Goal: Task Accomplishment & Management: Complete application form

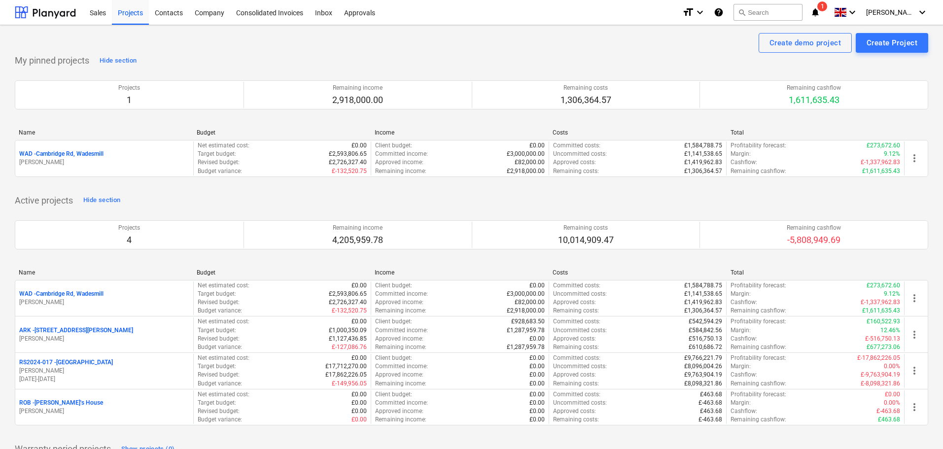
drag, startPoint x: 79, startPoint y: 294, endPoint x: 96, endPoint y: 294, distance: 16.3
click at [79, 294] on p "WAD - Cambridge Rd, Wadesmill" at bounding box center [61, 294] width 84 height 8
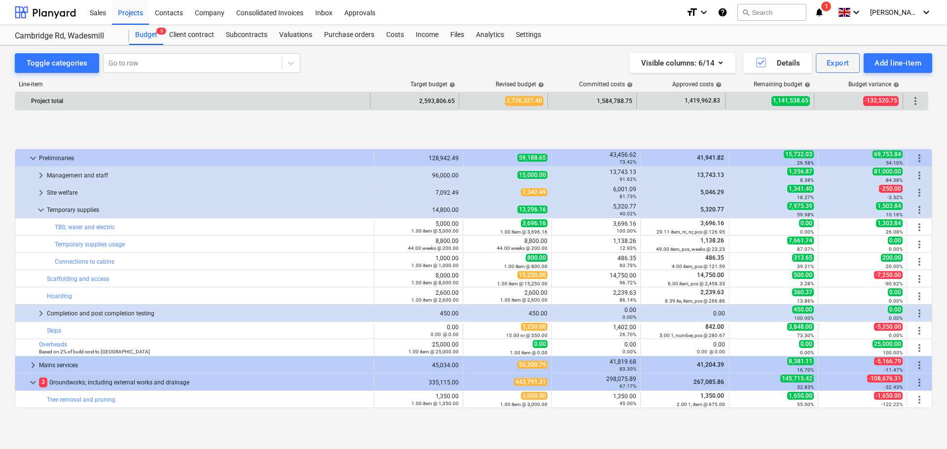
scroll to position [394, 0]
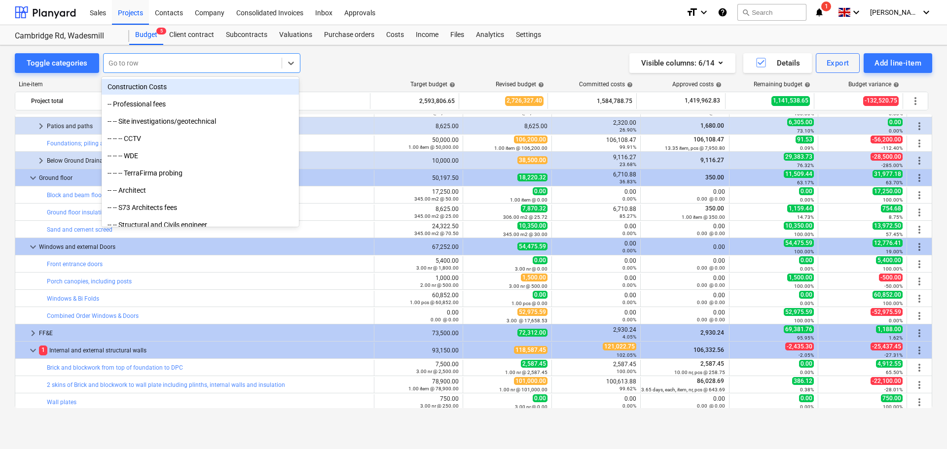
click at [147, 64] on div at bounding box center [192, 63] width 168 height 10
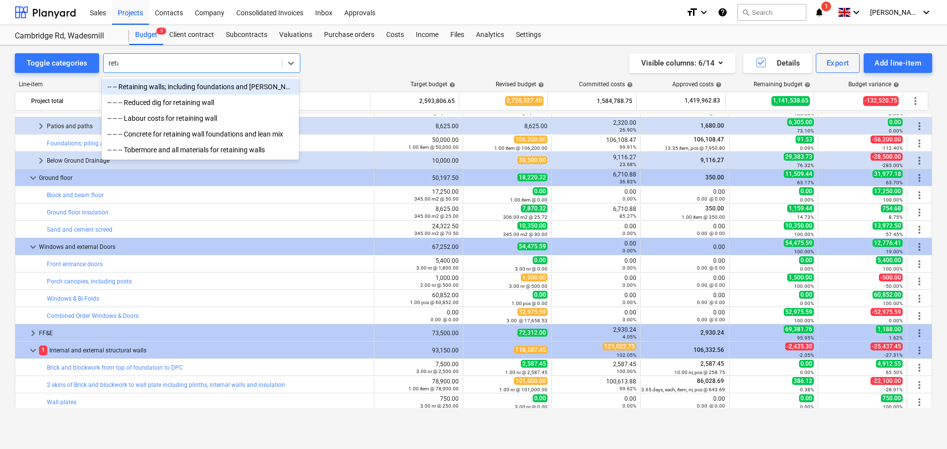
type input "retain"
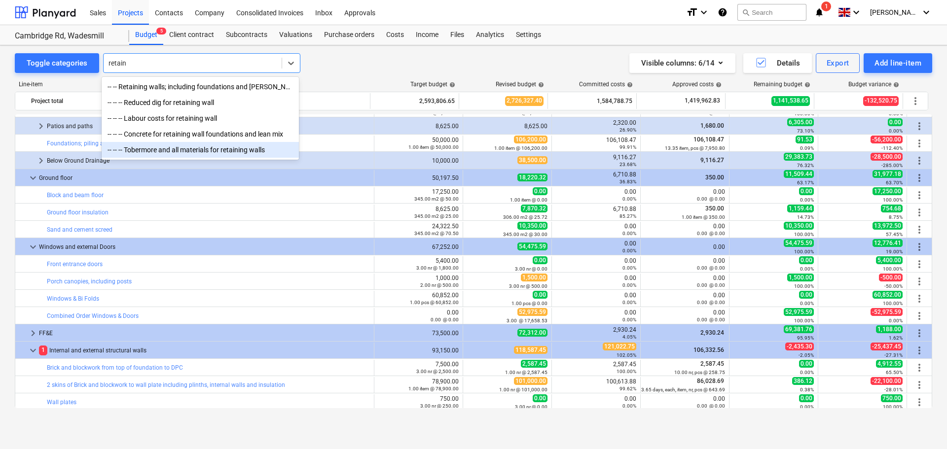
click at [189, 151] on div "-- -- -- Tobermore and all materials for retaining walls" at bounding box center [200, 150] width 197 height 16
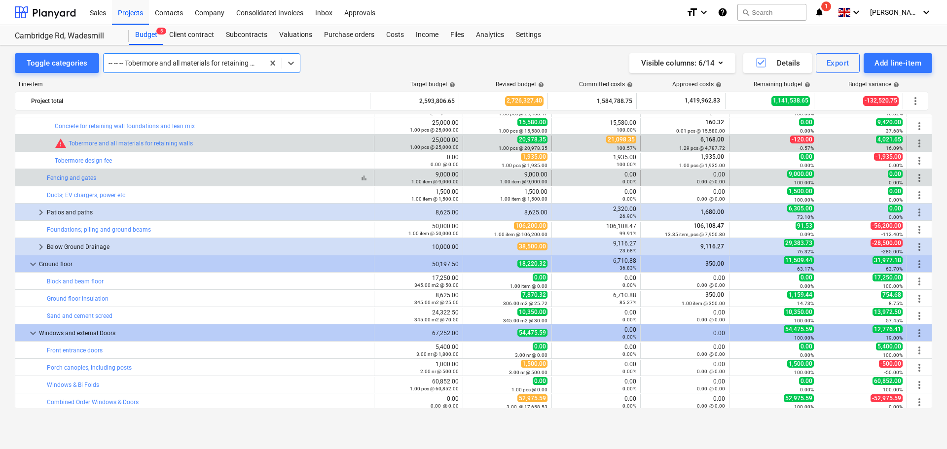
scroll to position [414, 0]
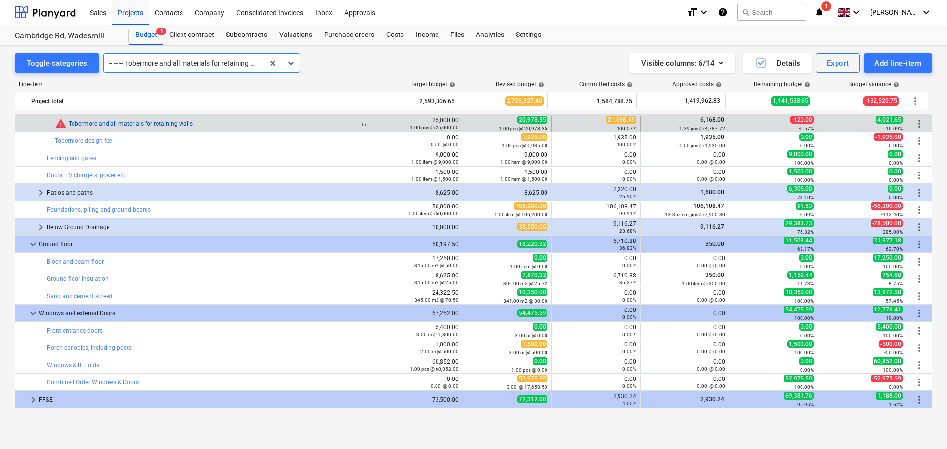
click at [143, 123] on link "Tobermore and all materials for retaining walls" at bounding box center [131, 123] width 124 height 7
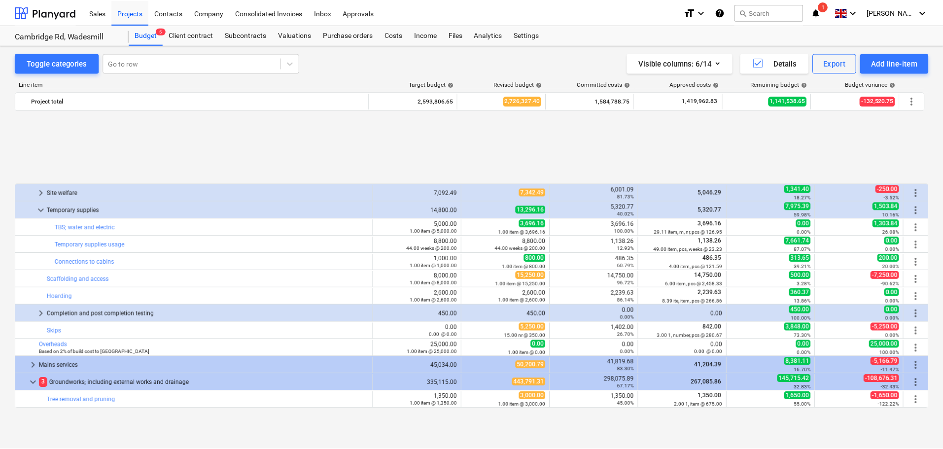
scroll to position [414, 0]
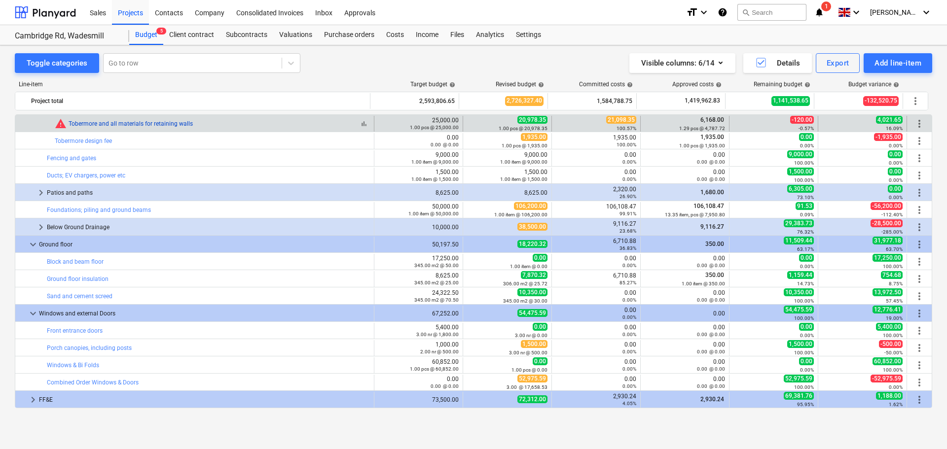
click at [131, 122] on link "Tobermore and all materials for retaining walls" at bounding box center [131, 123] width 124 height 7
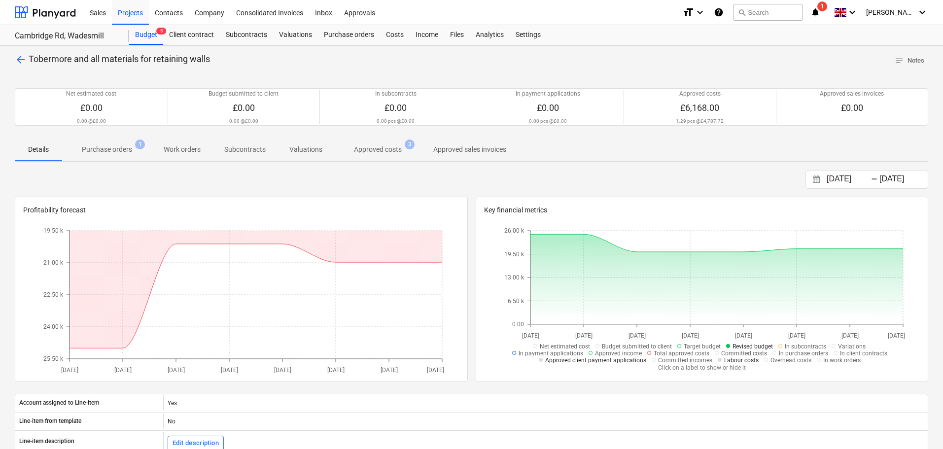
click at [96, 150] on p "Purchase orders" at bounding box center [107, 149] width 50 height 10
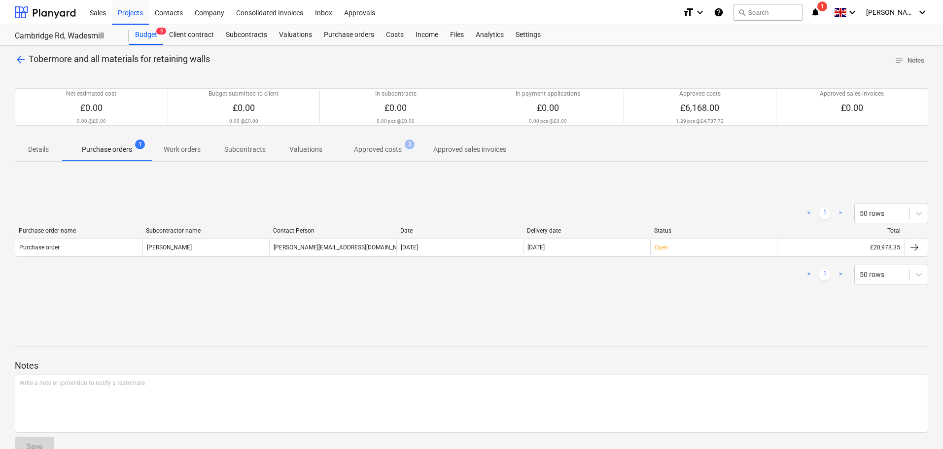
click at [378, 154] on p "Approved costs" at bounding box center [378, 149] width 48 height 10
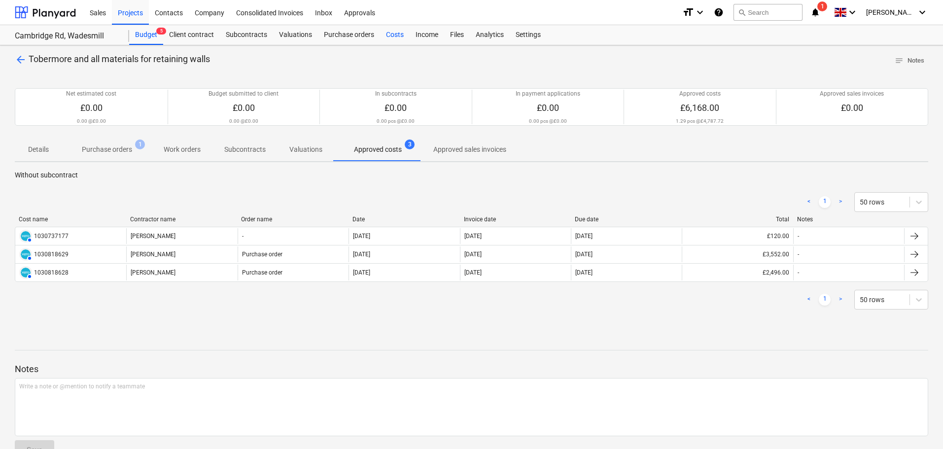
click at [396, 36] on div "Costs" at bounding box center [395, 35] width 30 height 20
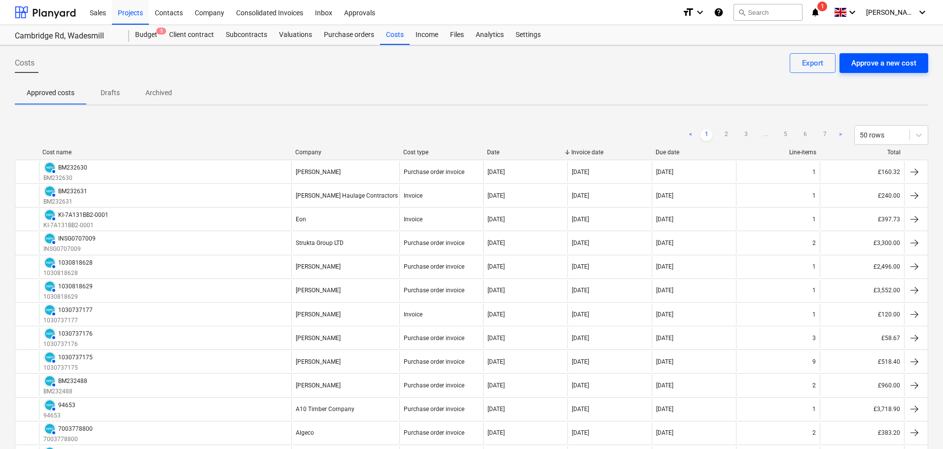
click at [899, 60] on div "Approve a new cost" at bounding box center [884, 63] width 65 height 13
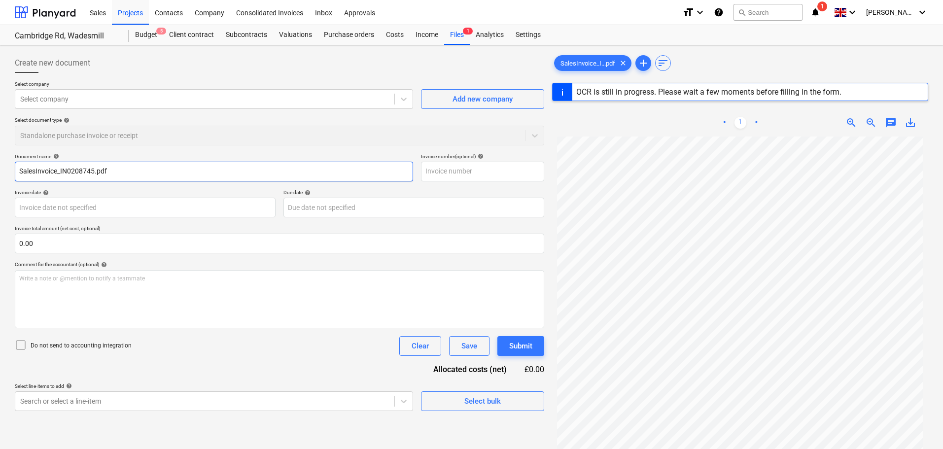
type input "IN0208745"
type input "[DATE]"
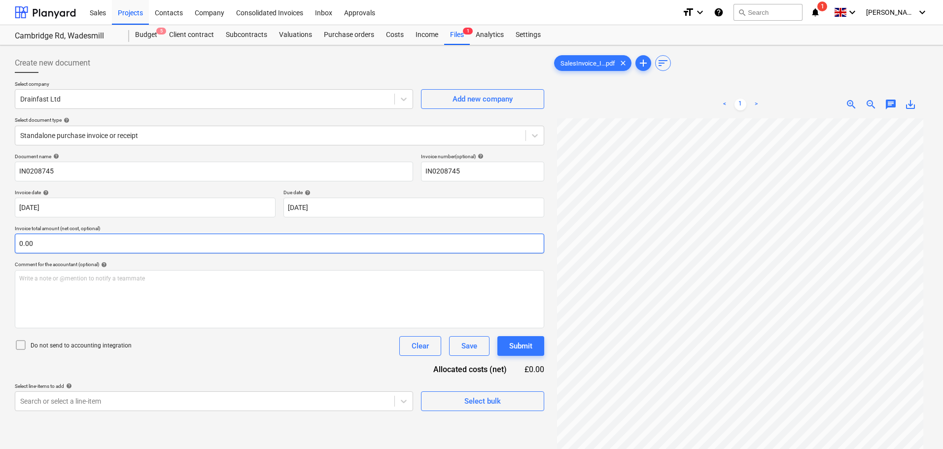
drag, startPoint x: 142, startPoint y: 247, endPoint x: 186, endPoint y: 249, distance: 43.4
click at [142, 247] on input "0.00" at bounding box center [280, 244] width 530 height 20
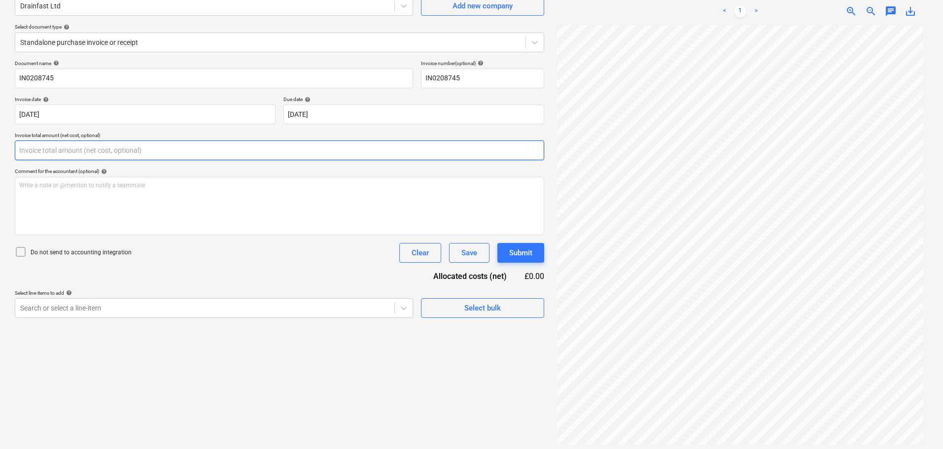
scroll to position [99, 0]
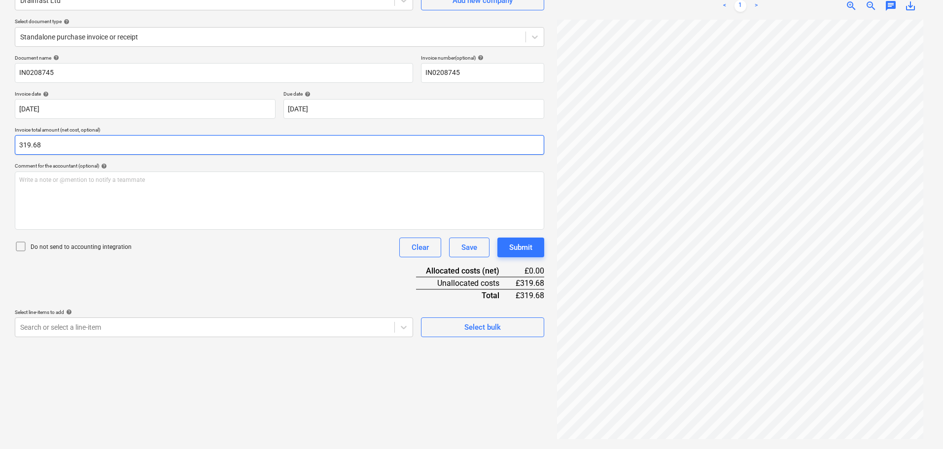
type input "319.68"
click at [244, 252] on div "Do not send to accounting integration Clear Save Submit" at bounding box center [280, 248] width 530 height 20
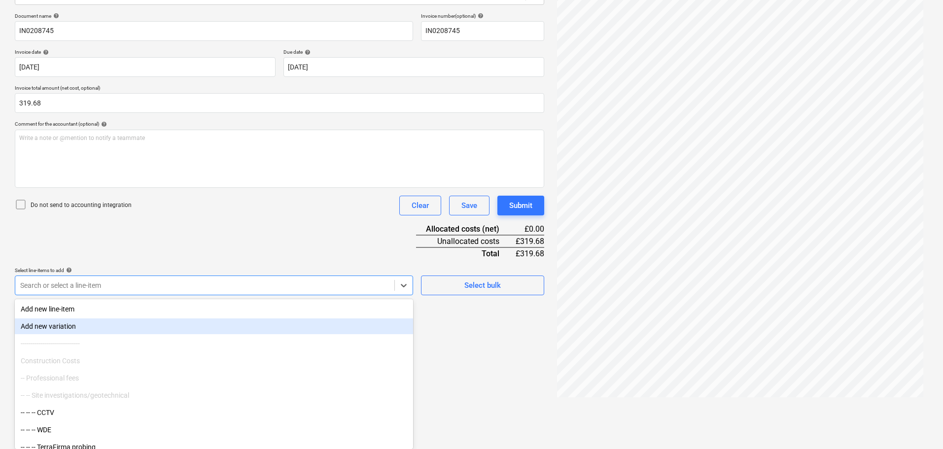
click at [148, 309] on body "Sales Projects Contacts Company Consolidated Invoices Inbox Approvals format_si…" at bounding box center [471, 83] width 943 height 449
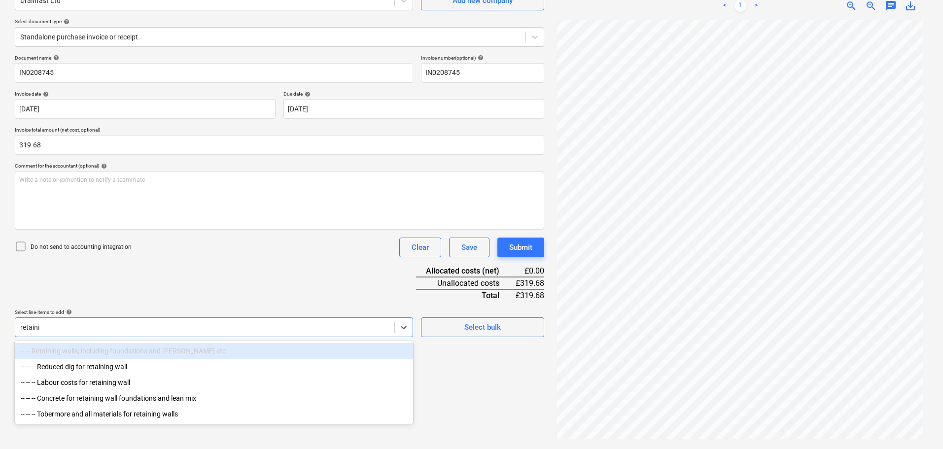
type input "retainin"
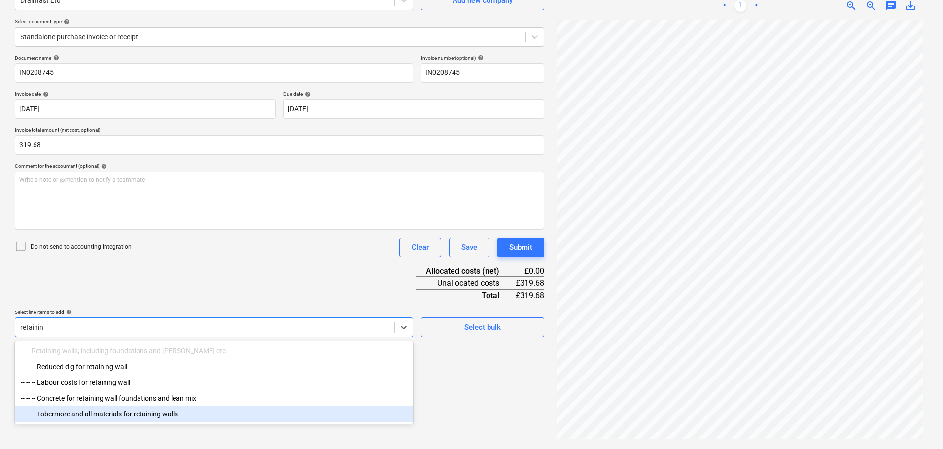
click at [136, 416] on div "-- -- -- Tobermore and all materials for retaining walls" at bounding box center [214, 414] width 398 height 16
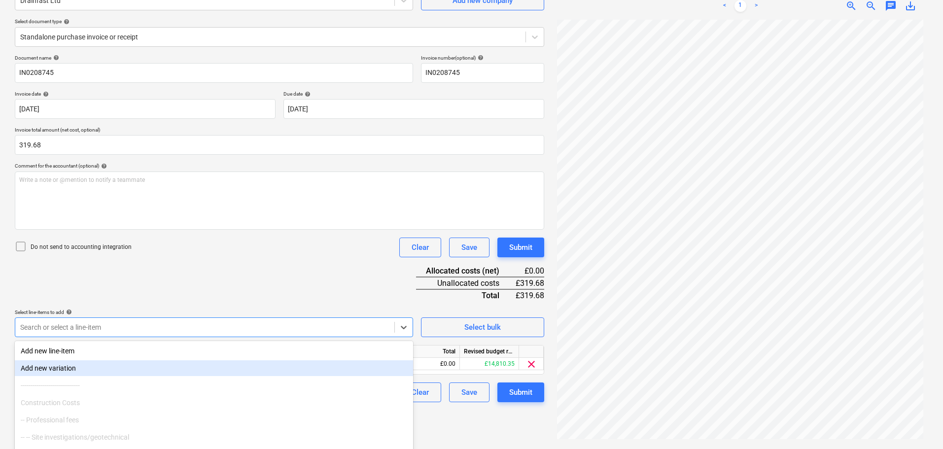
click at [284, 259] on div "Document name help IN0208745 Invoice number (optional) help IN0208745 Invoice d…" at bounding box center [280, 229] width 530 height 348
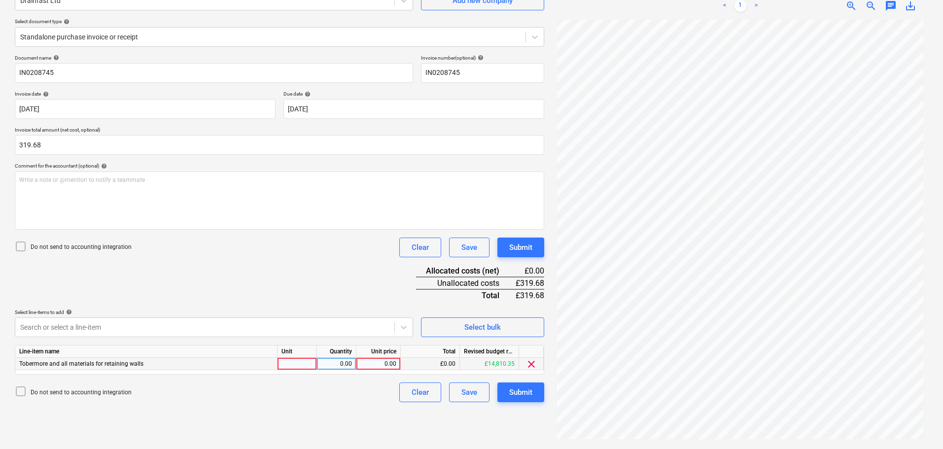
click at [374, 363] on div "0.00" at bounding box center [378, 364] width 36 height 12
type input "319.68"
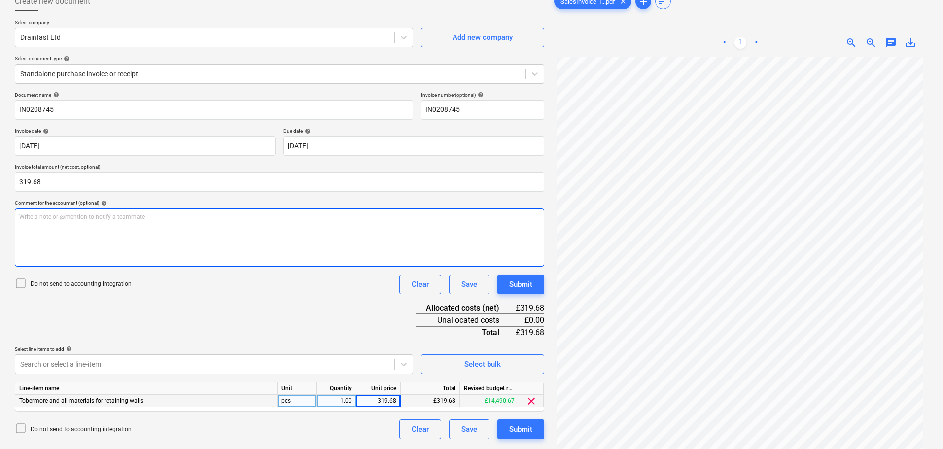
scroll to position [0, 0]
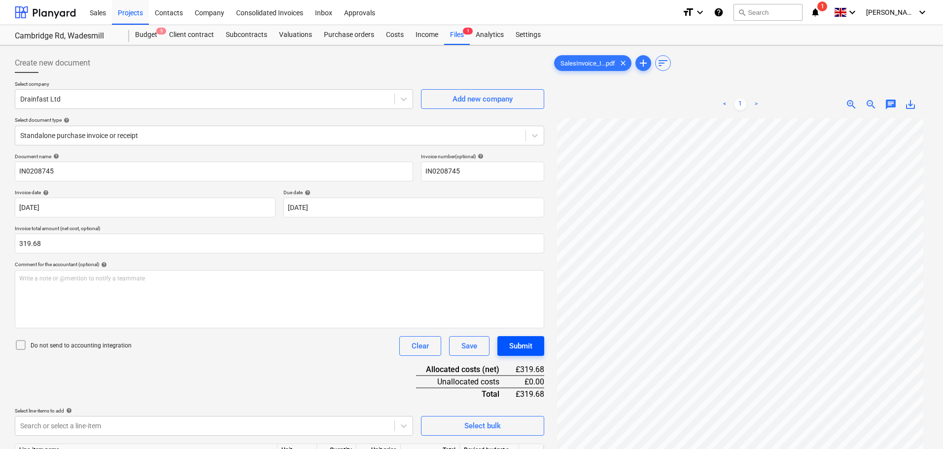
click at [529, 342] on div "Submit" at bounding box center [520, 346] width 23 height 13
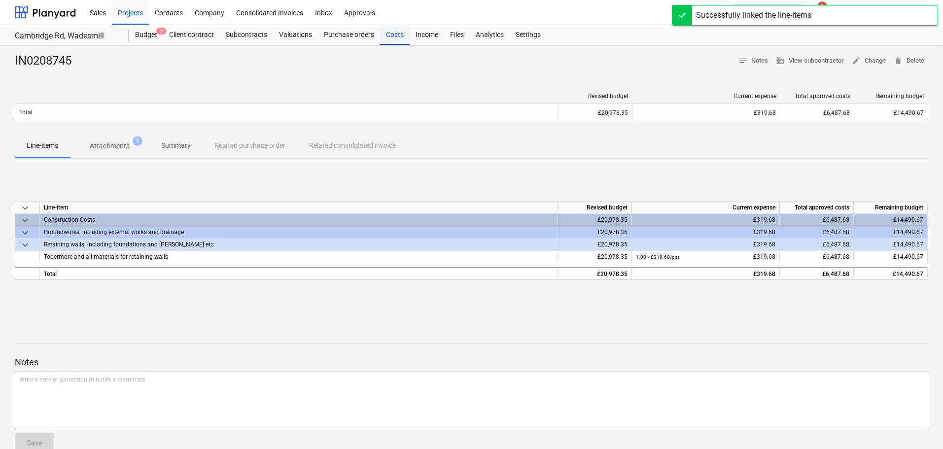
click at [396, 38] on div "Costs" at bounding box center [395, 35] width 30 height 20
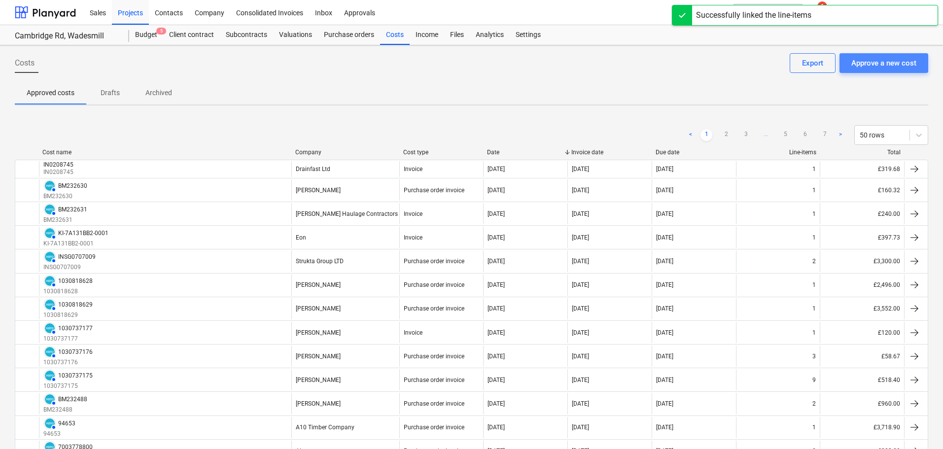
click at [881, 64] on div "Approve a new cost" at bounding box center [884, 63] width 65 height 13
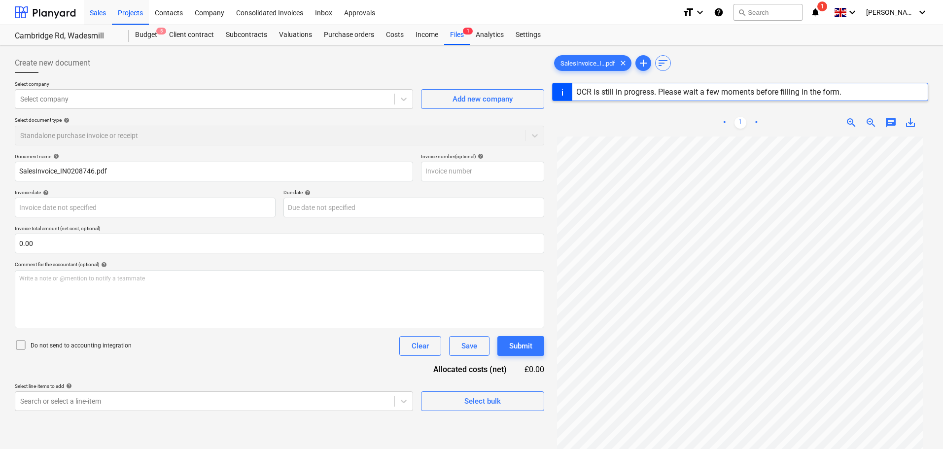
type input "IN0208746"
type input "[DATE]"
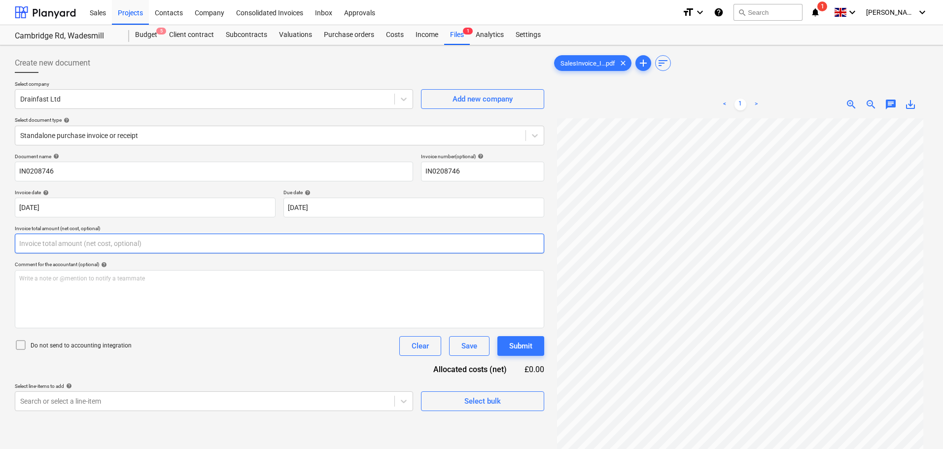
click at [84, 244] on input "text" at bounding box center [280, 244] width 530 height 20
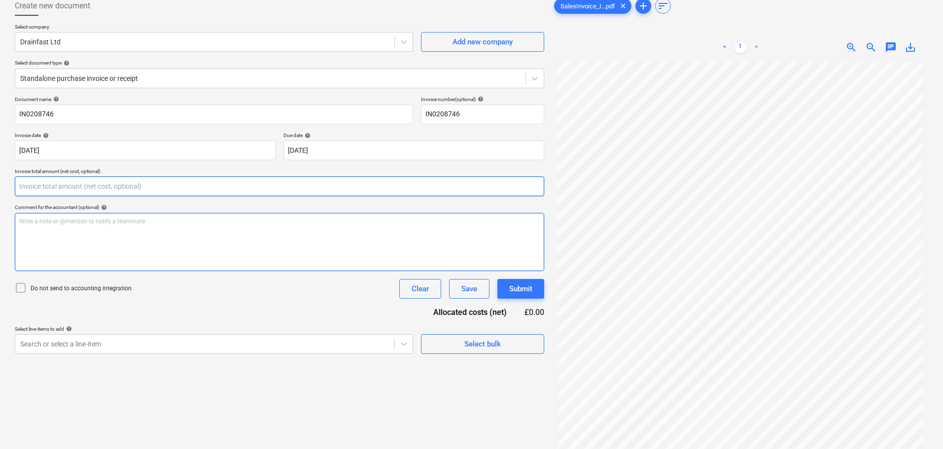
scroll to position [99, 0]
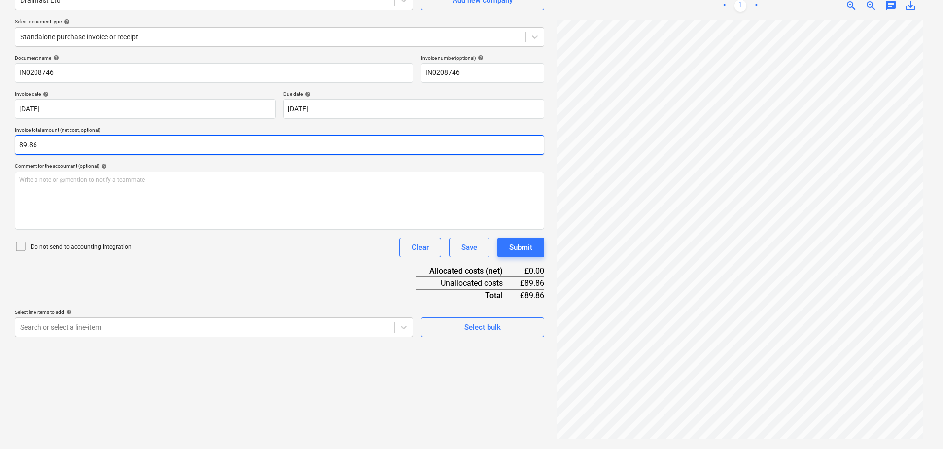
type input "89.86"
click at [238, 258] on div "Document name help IN0208746 Invoice number (optional) help IN0208746 Invoice d…" at bounding box center [280, 196] width 530 height 283
click at [147, 327] on body "Sales Projects Contacts Company Consolidated Invoices Inbox Approvals format_si…" at bounding box center [471, 125] width 943 height 449
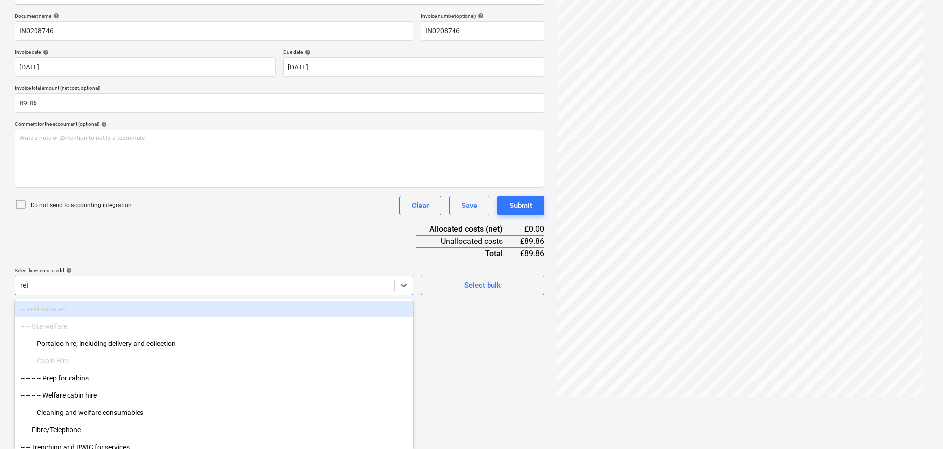
scroll to position [99, 0]
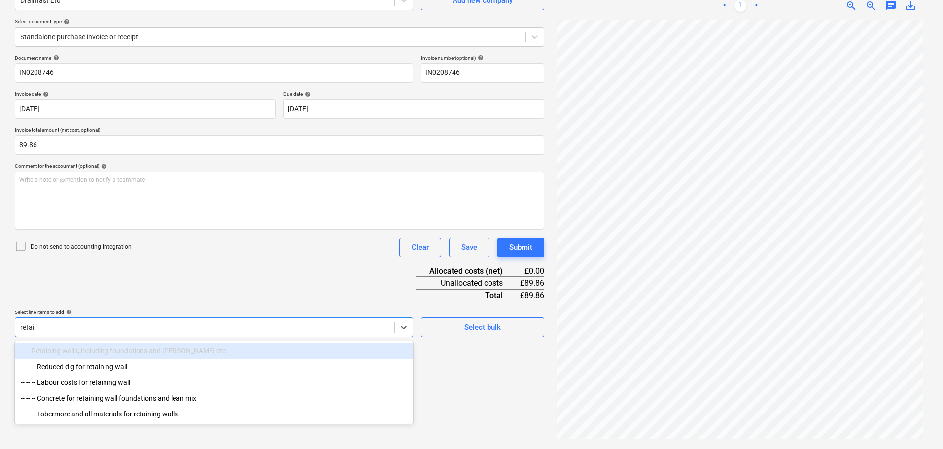
type input "retainin"
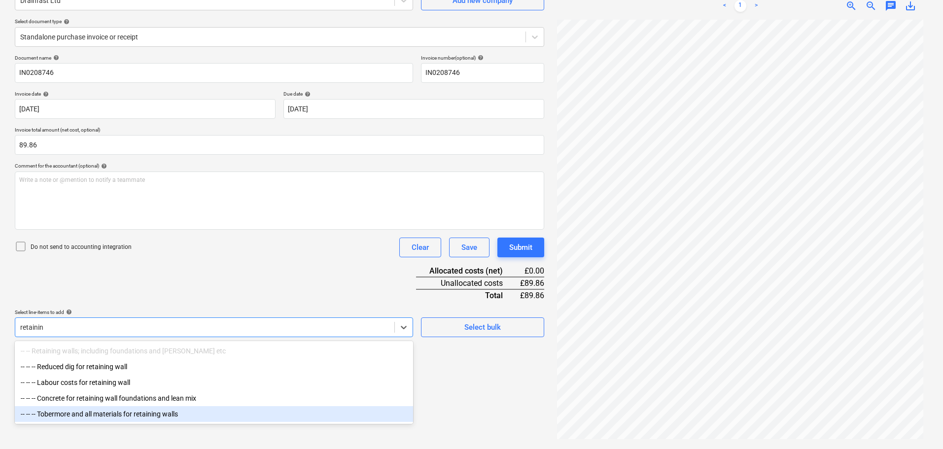
click at [109, 418] on div "-- -- -- Tobermore and all materials for retaining walls" at bounding box center [214, 414] width 398 height 16
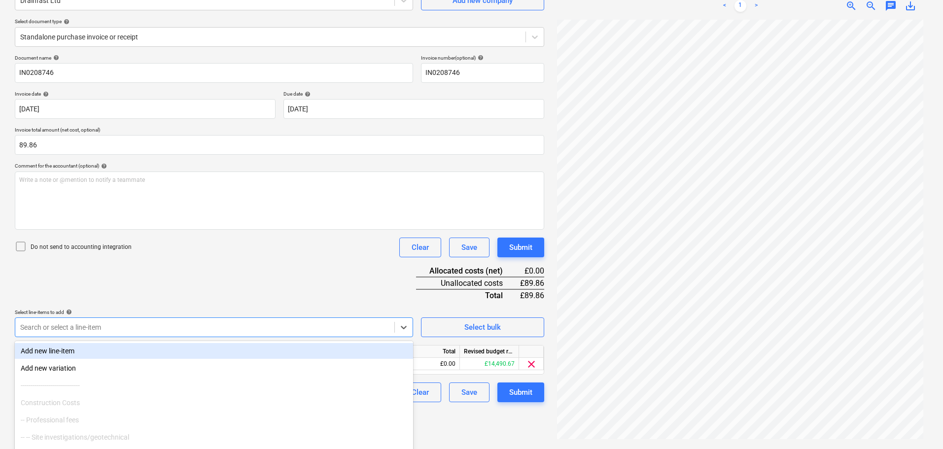
click at [279, 247] on div "Do not send to accounting integration Clear Save Submit" at bounding box center [280, 248] width 530 height 20
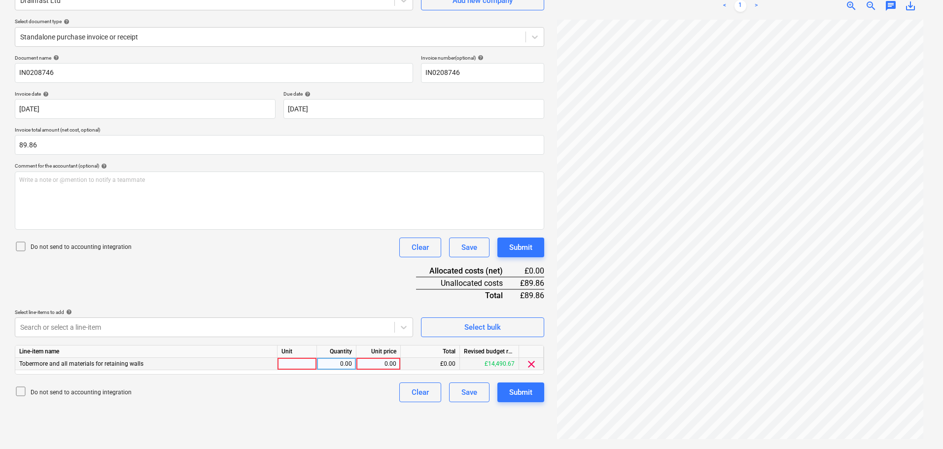
click at [389, 363] on div "0.00" at bounding box center [378, 364] width 36 height 12
type input "89.86"
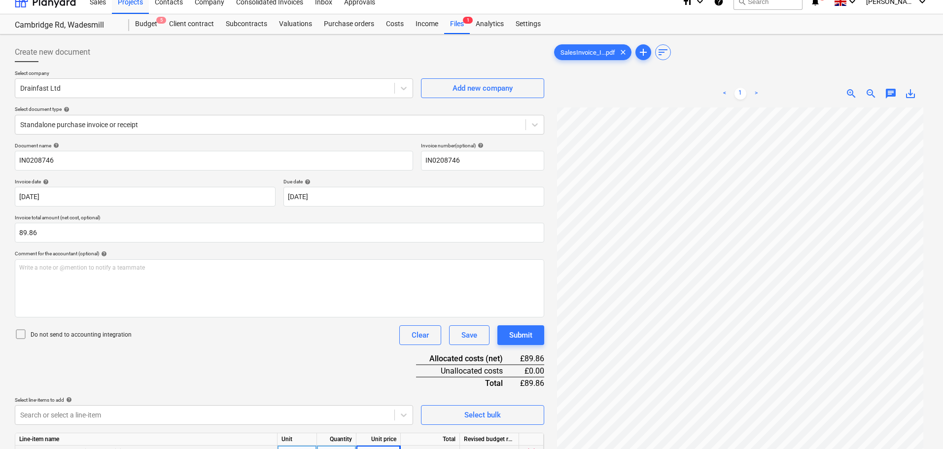
scroll to position [0, 0]
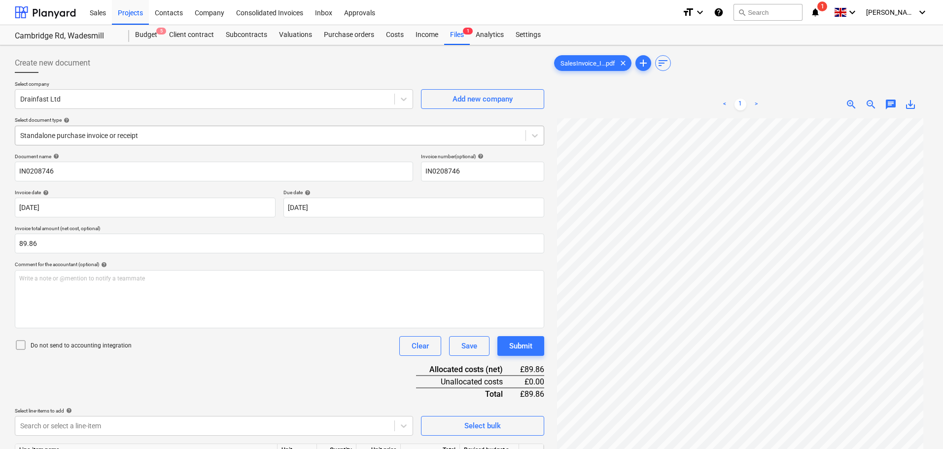
click at [303, 140] on div at bounding box center [270, 136] width 500 height 10
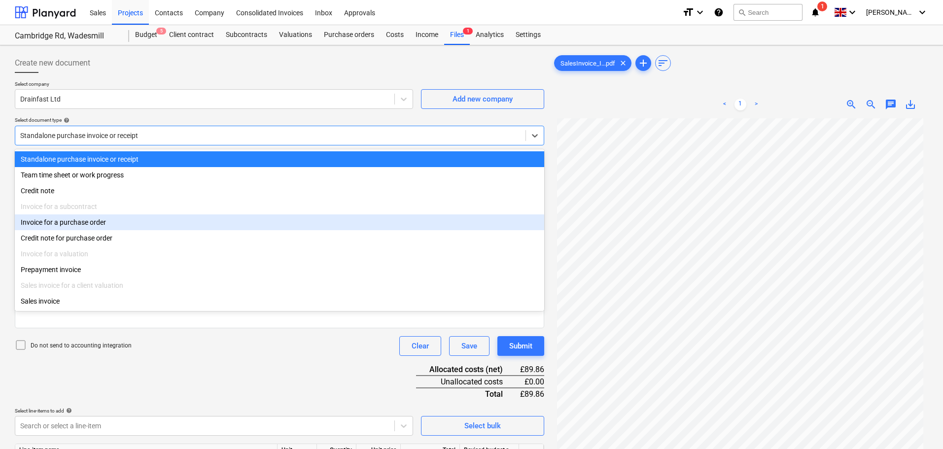
click at [90, 224] on div "Invoice for a purchase order" at bounding box center [280, 222] width 530 height 16
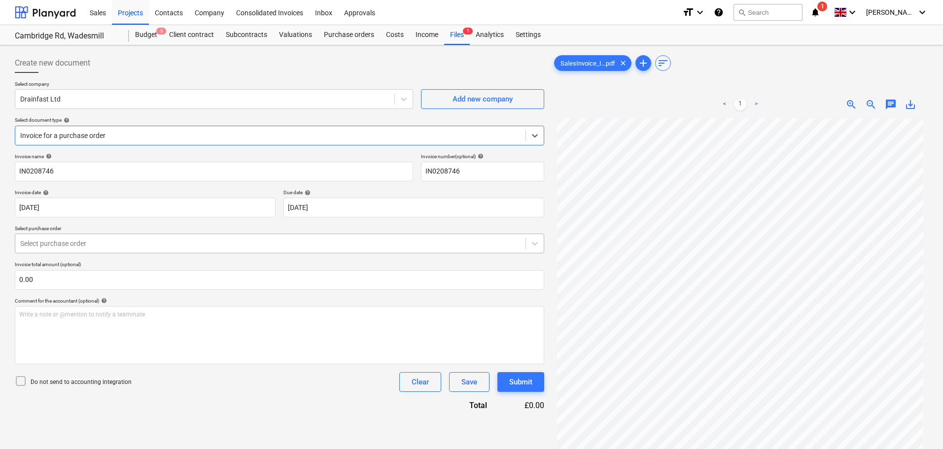
click at [151, 246] on div at bounding box center [270, 244] width 500 height 10
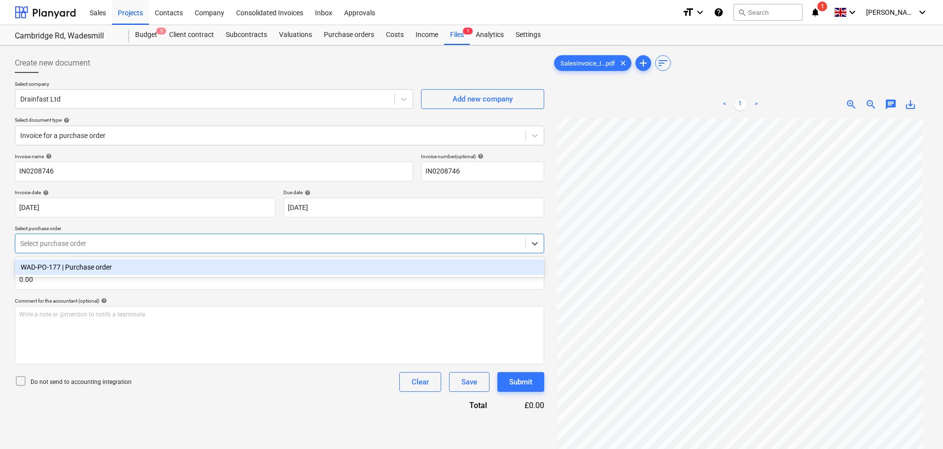
click at [144, 267] on div "WAD-PO-177 | Purchase order" at bounding box center [280, 267] width 530 height 16
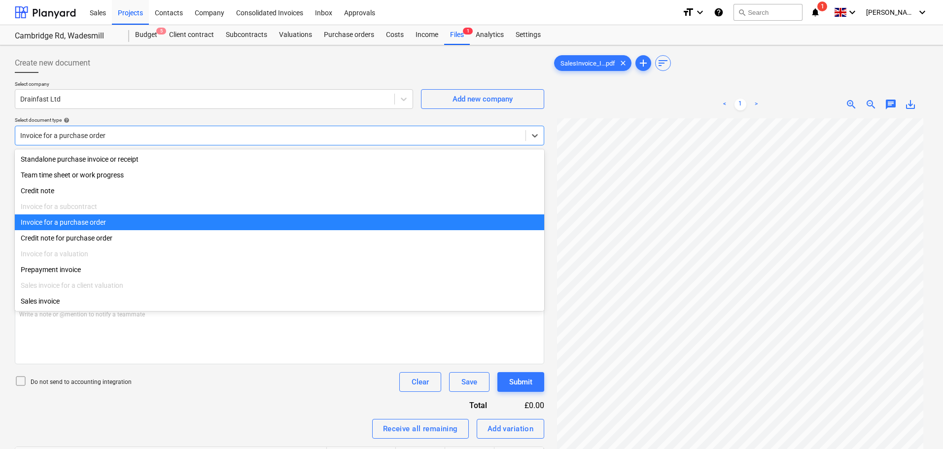
click at [121, 136] on div at bounding box center [270, 136] width 500 height 10
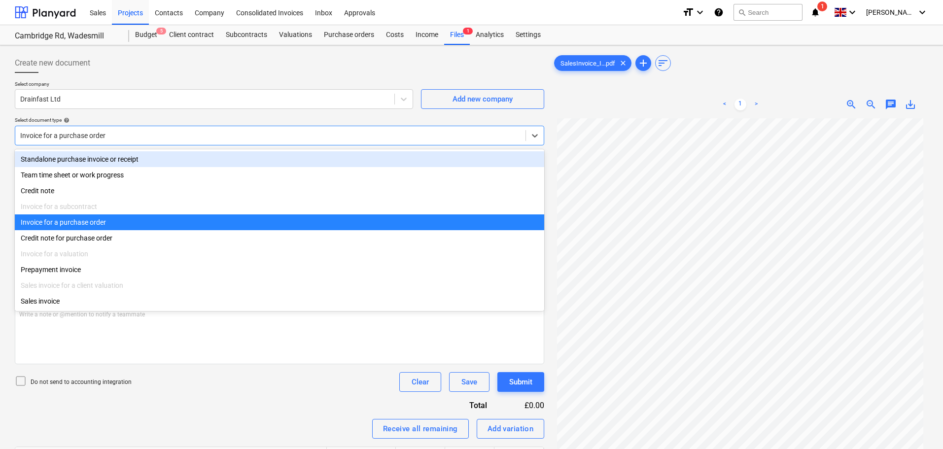
click at [111, 158] on div "Standalone purchase invoice or receipt" at bounding box center [280, 159] width 530 height 16
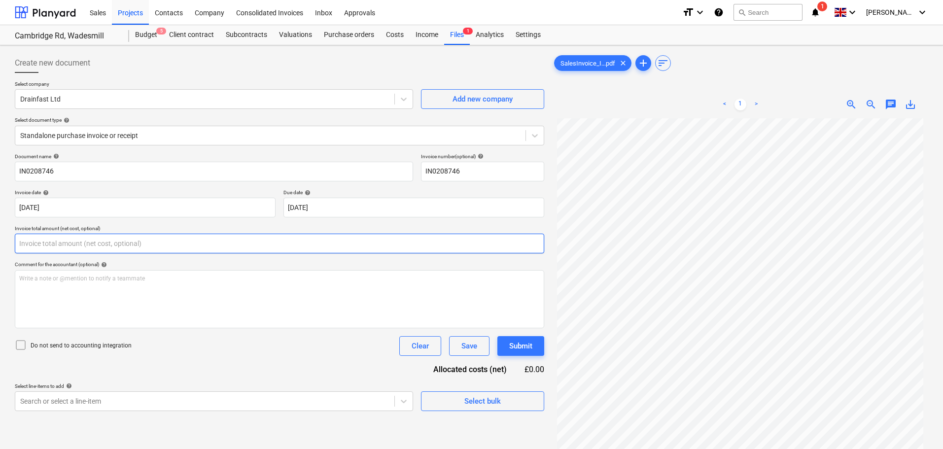
click at [187, 239] on input "text" at bounding box center [280, 244] width 530 height 20
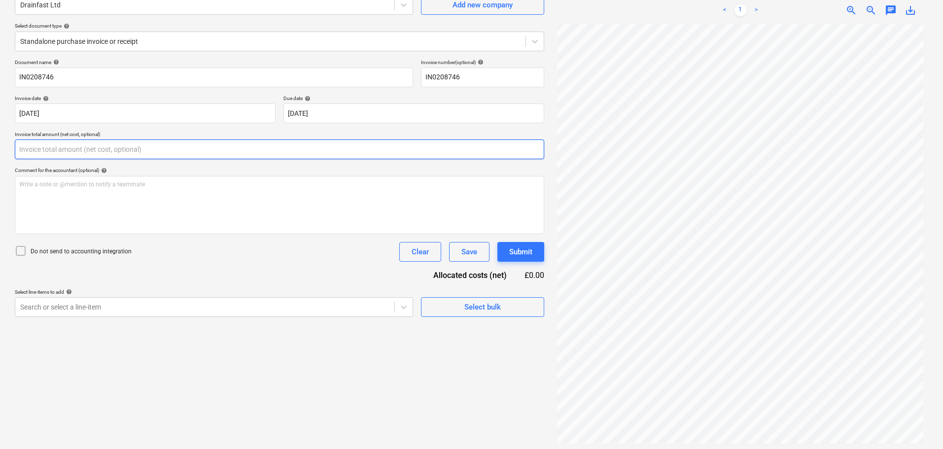
scroll to position [99, 0]
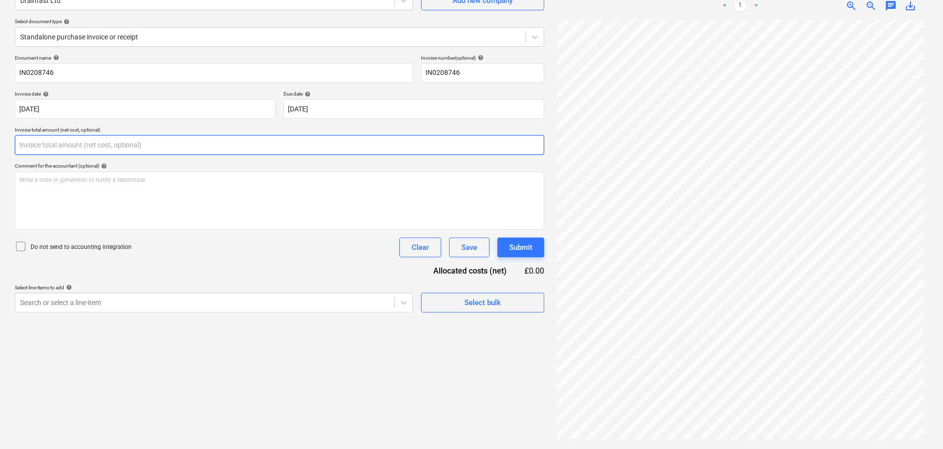
click at [33, 148] on input "text" at bounding box center [280, 145] width 530 height 20
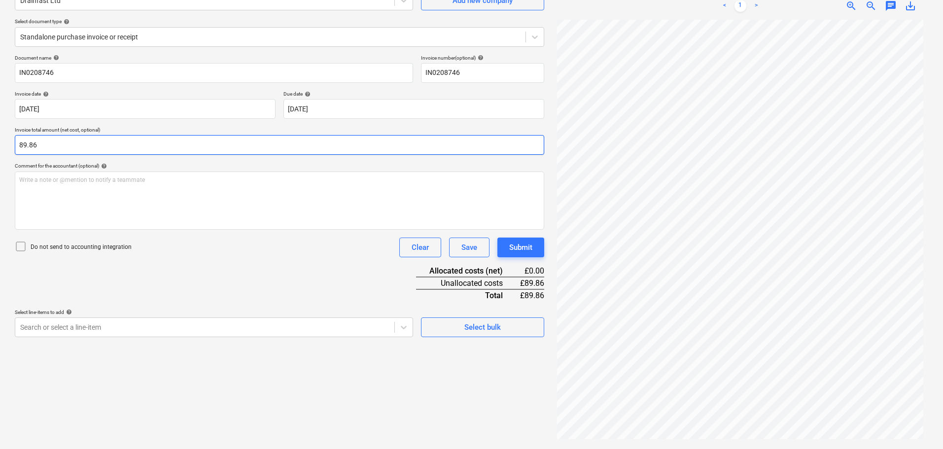
type input "89.86"
click at [242, 282] on div "Document name help IN0208746 Invoice number (optional) help IN0208746 Invoice d…" at bounding box center [280, 196] width 530 height 283
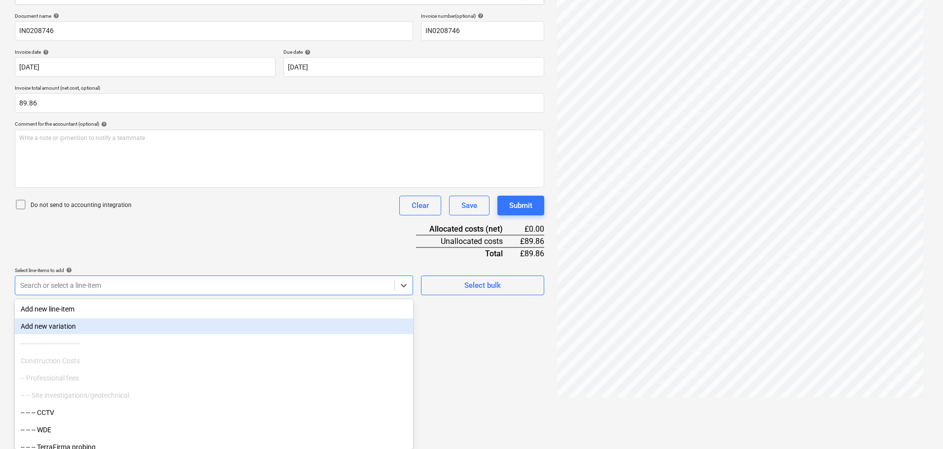
click at [157, 309] on body "Sales Projects Contacts Company Consolidated Invoices Inbox Approvals format_si…" at bounding box center [471, 83] width 943 height 449
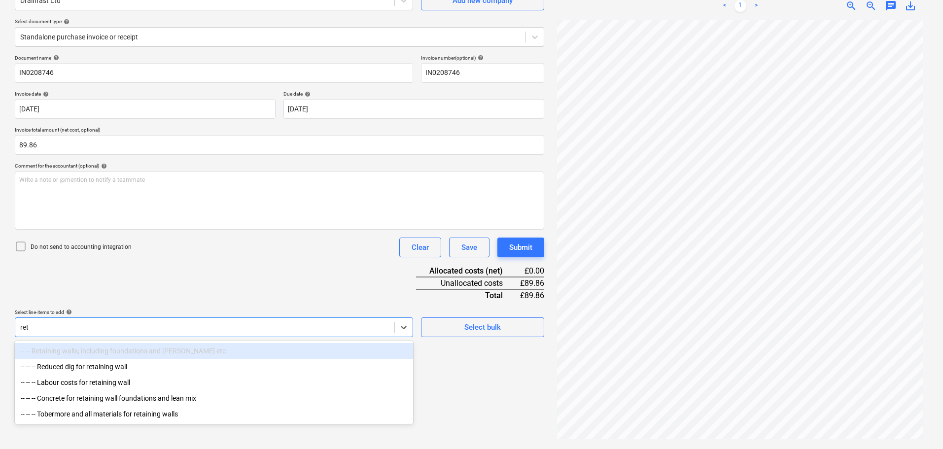
scroll to position [99, 0]
type input "retainin"
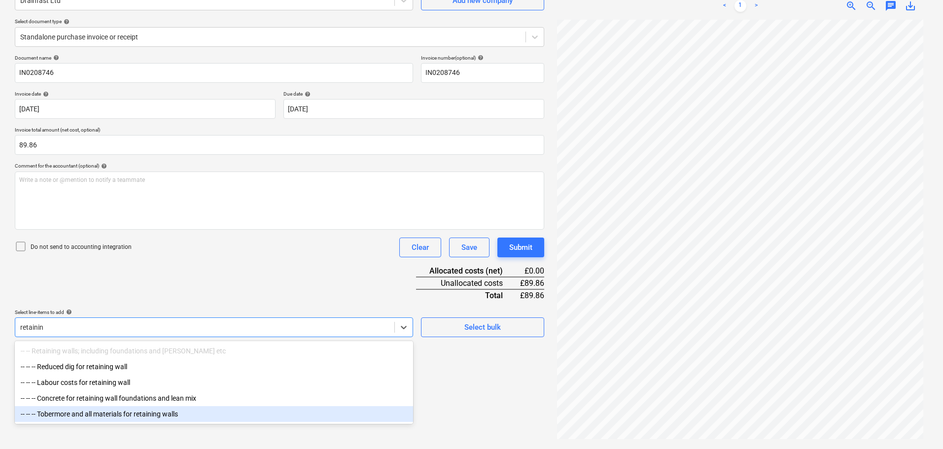
click at [137, 420] on div "-- -- -- Tobermore and all materials for retaining walls" at bounding box center [214, 414] width 398 height 16
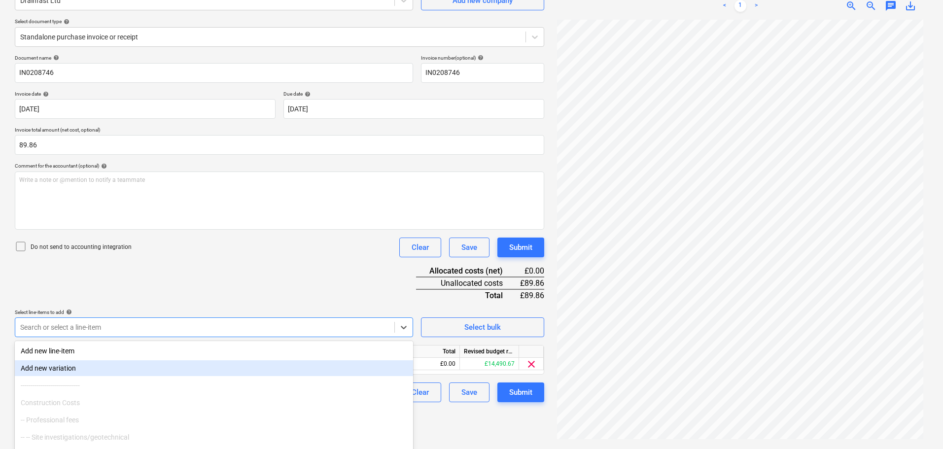
click at [251, 256] on div "Do not send to accounting integration Clear Save Submit" at bounding box center [280, 248] width 530 height 20
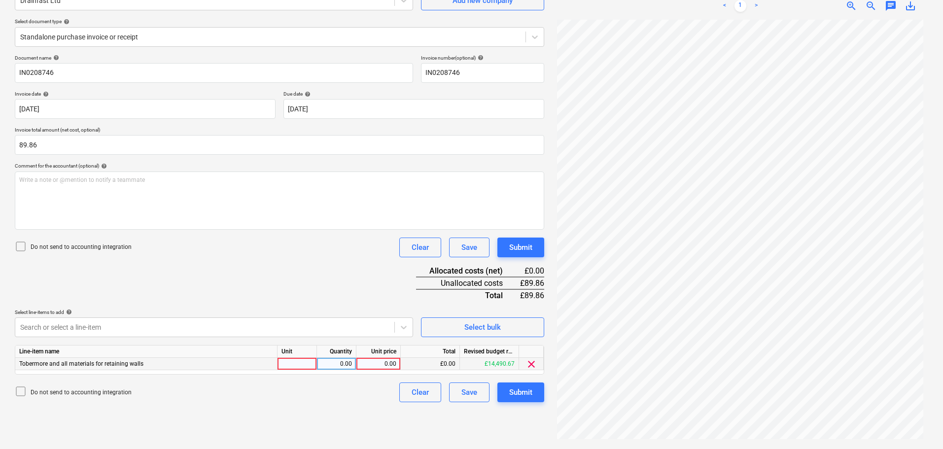
click at [379, 365] on div "0.00" at bounding box center [378, 364] width 36 height 12
type input "89.86"
click at [348, 279] on div "Document name help IN0208746 Invoice number (optional) help IN0208746 Invoice d…" at bounding box center [280, 229] width 530 height 348
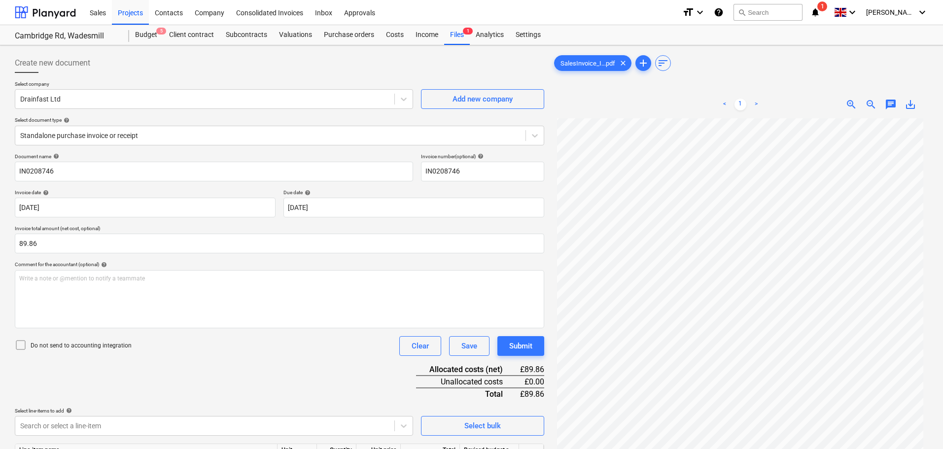
scroll to position [0, 0]
click at [519, 344] on div "Submit" at bounding box center [520, 346] width 23 height 13
